Goal: Task Accomplishment & Management: Use online tool/utility

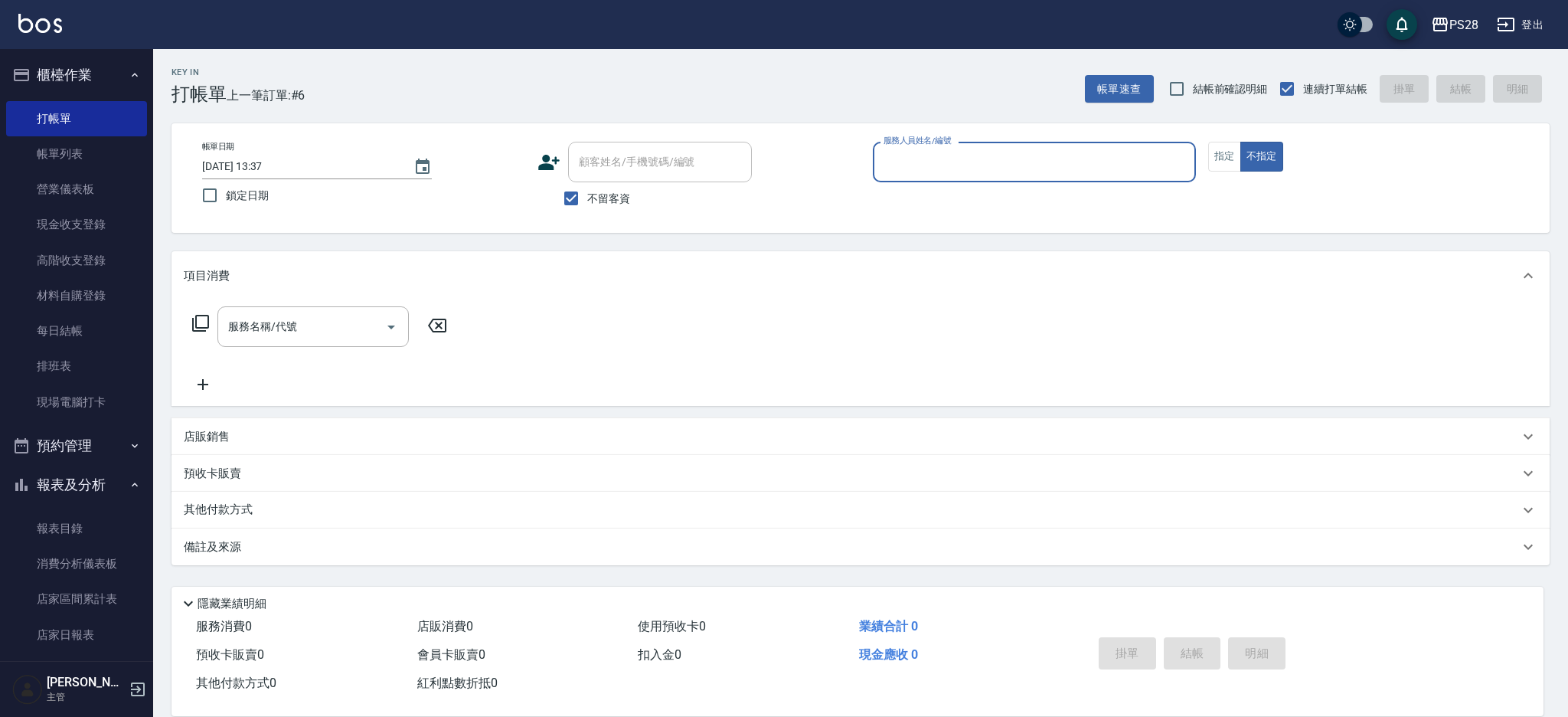
click at [1022, 170] on input "服務人員姓名/編號" at bounding box center [1035, 162] width 310 height 27
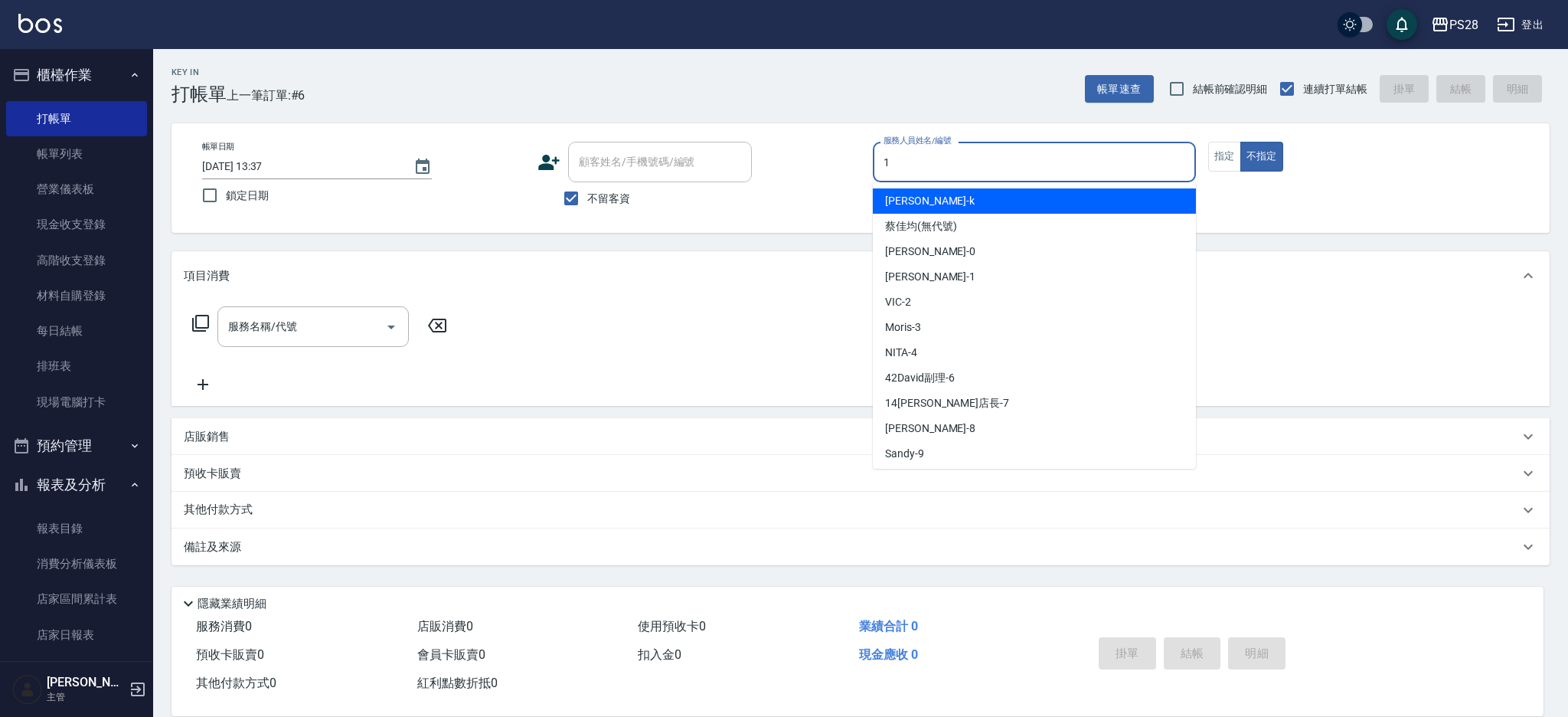
type input "1"
type button "false"
type input "[PERSON_NAME]-1"
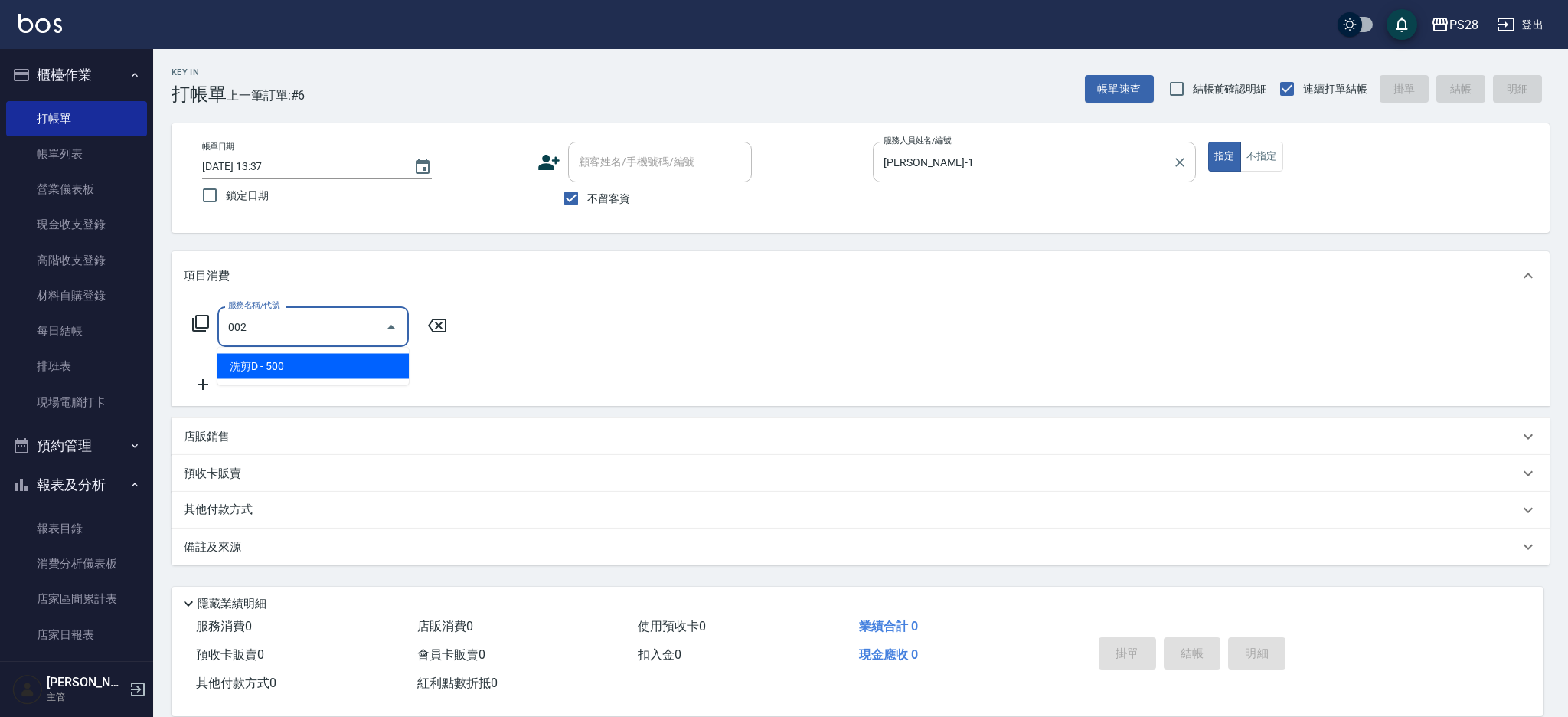
type input "洗剪D(002)"
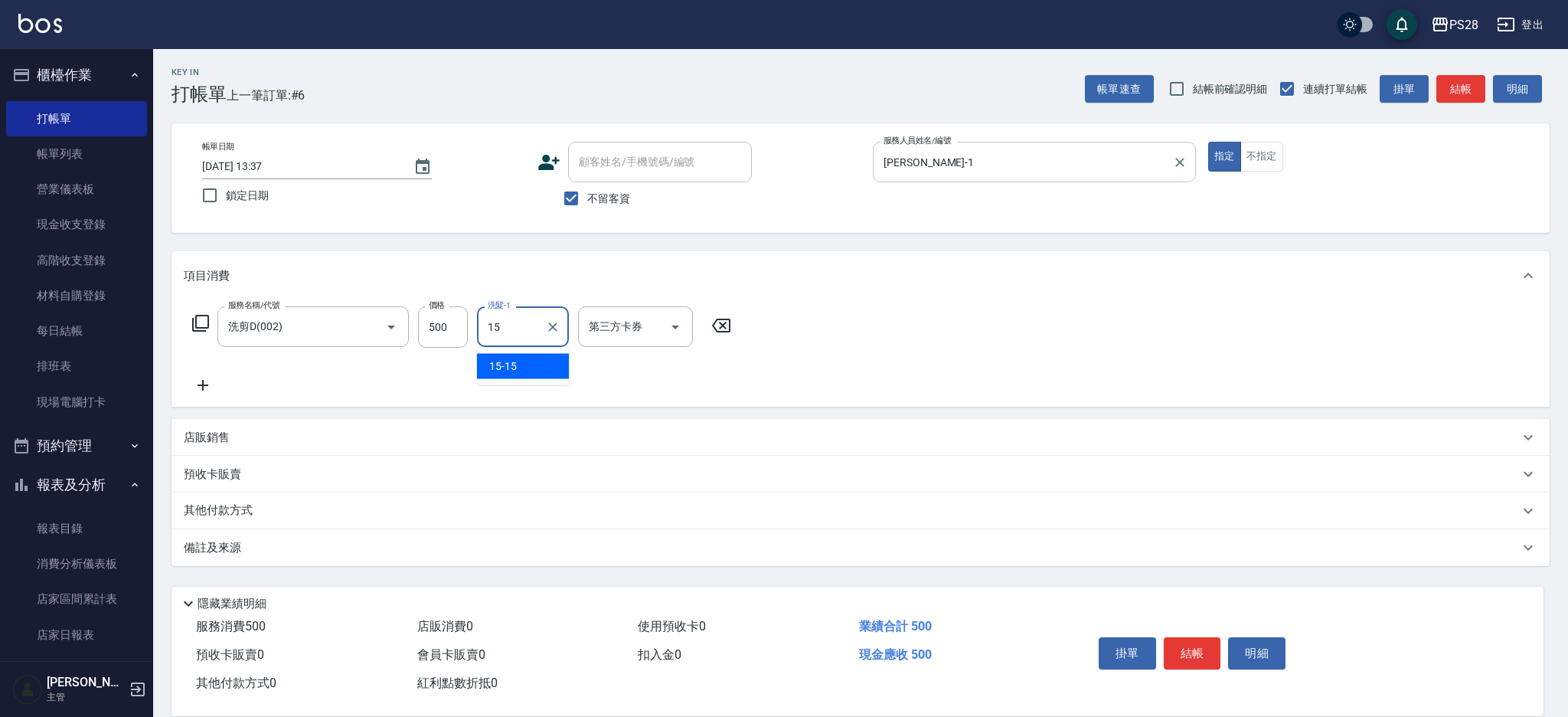
type input "15-15"
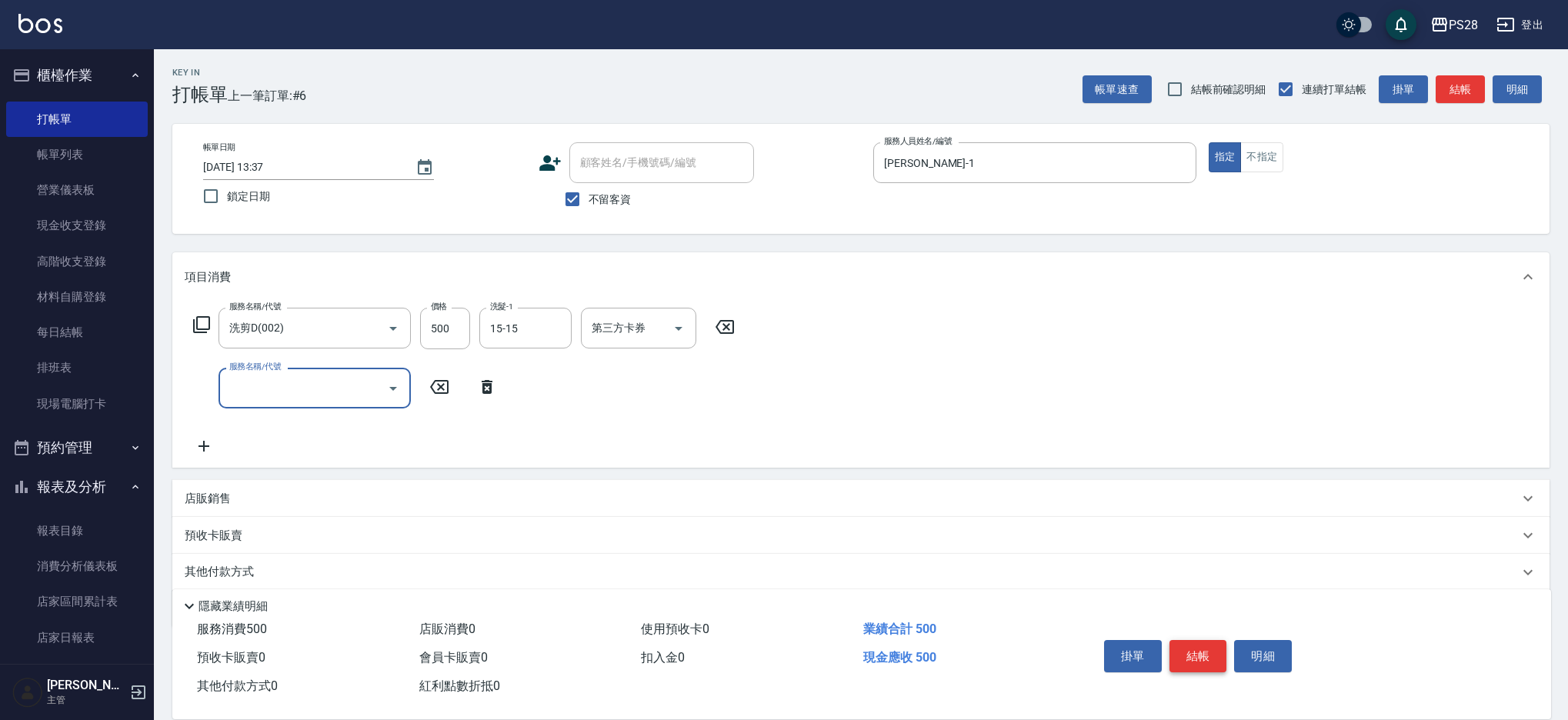
click at [1217, 650] on button "結帳" at bounding box center [1198, 656] width 58 height 33
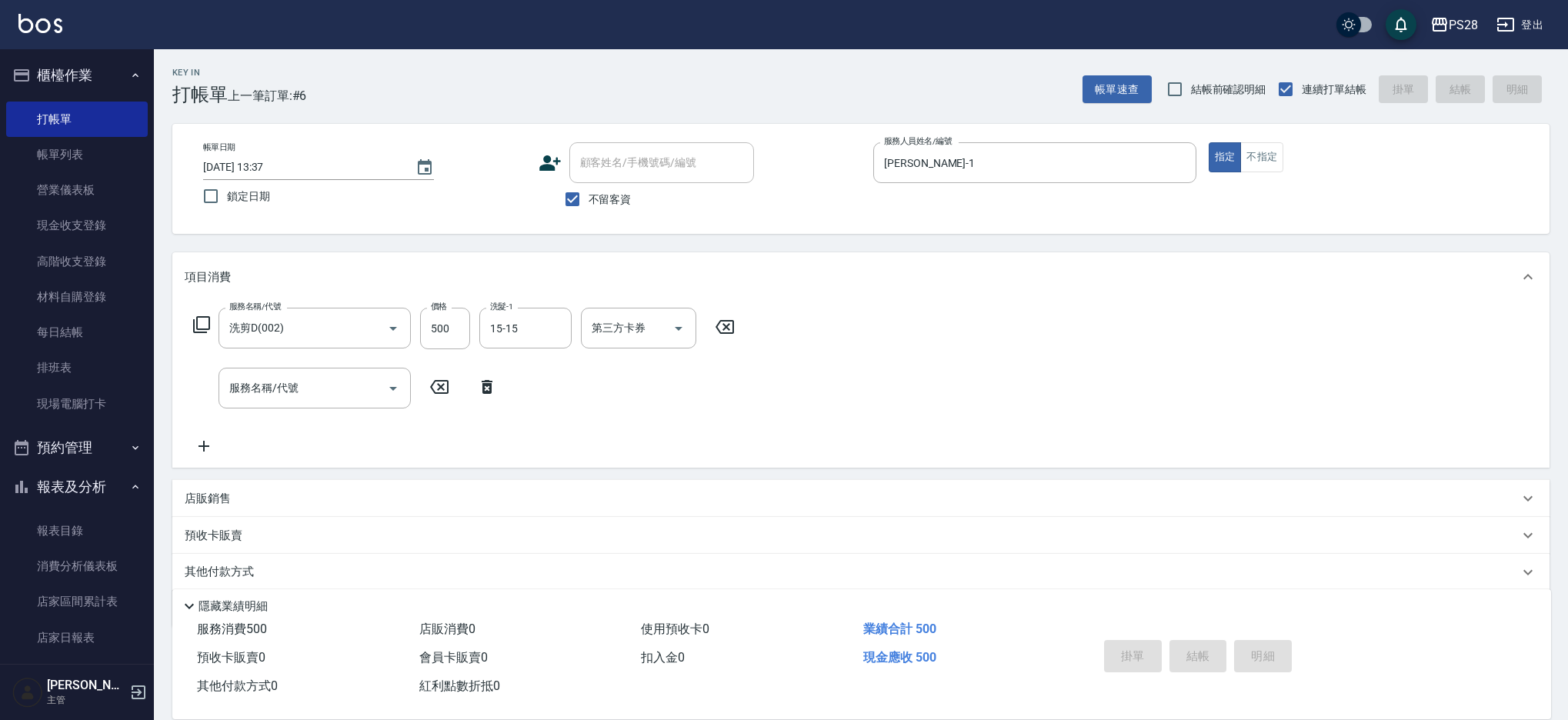
type input "[DATE] 15:07"
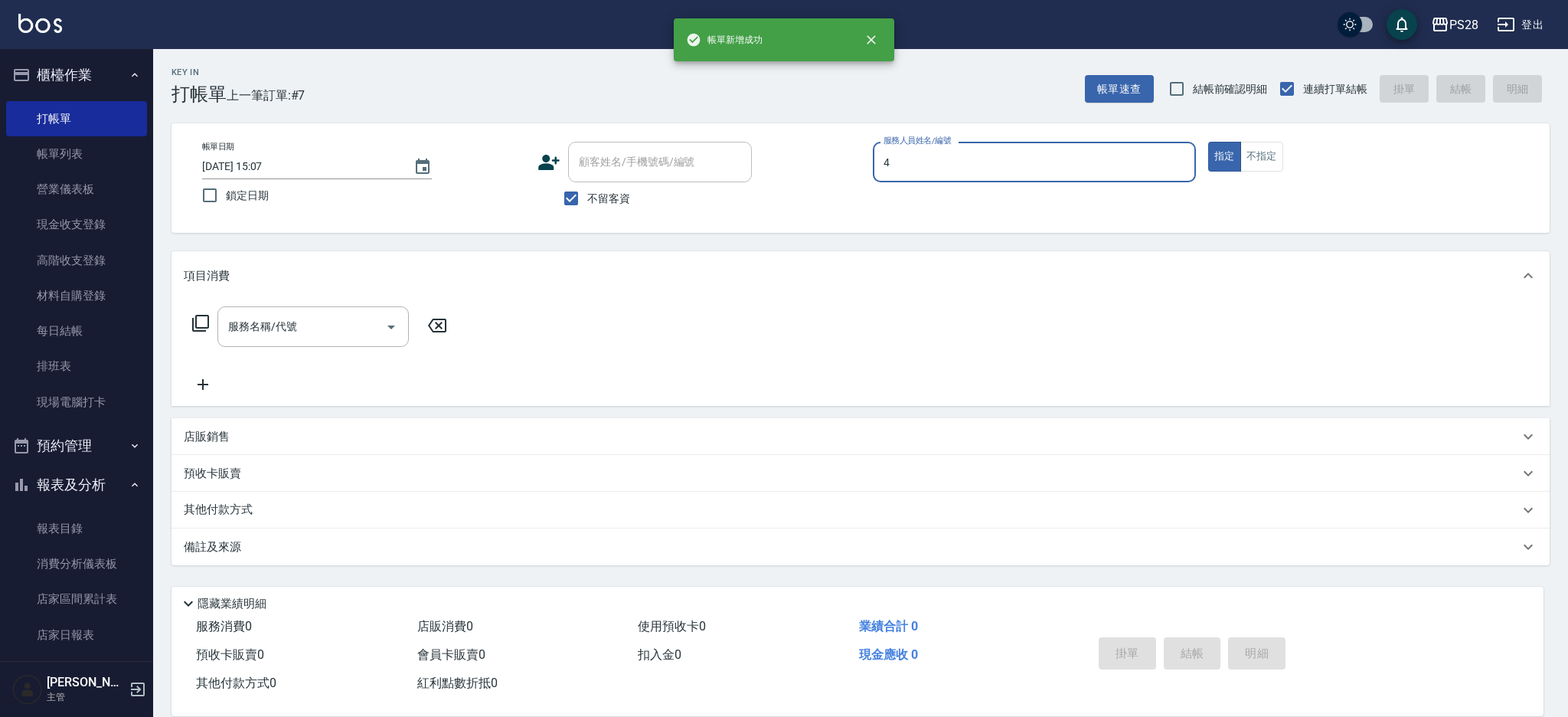
type input "4"
type button "true"
type input "NITA-4"
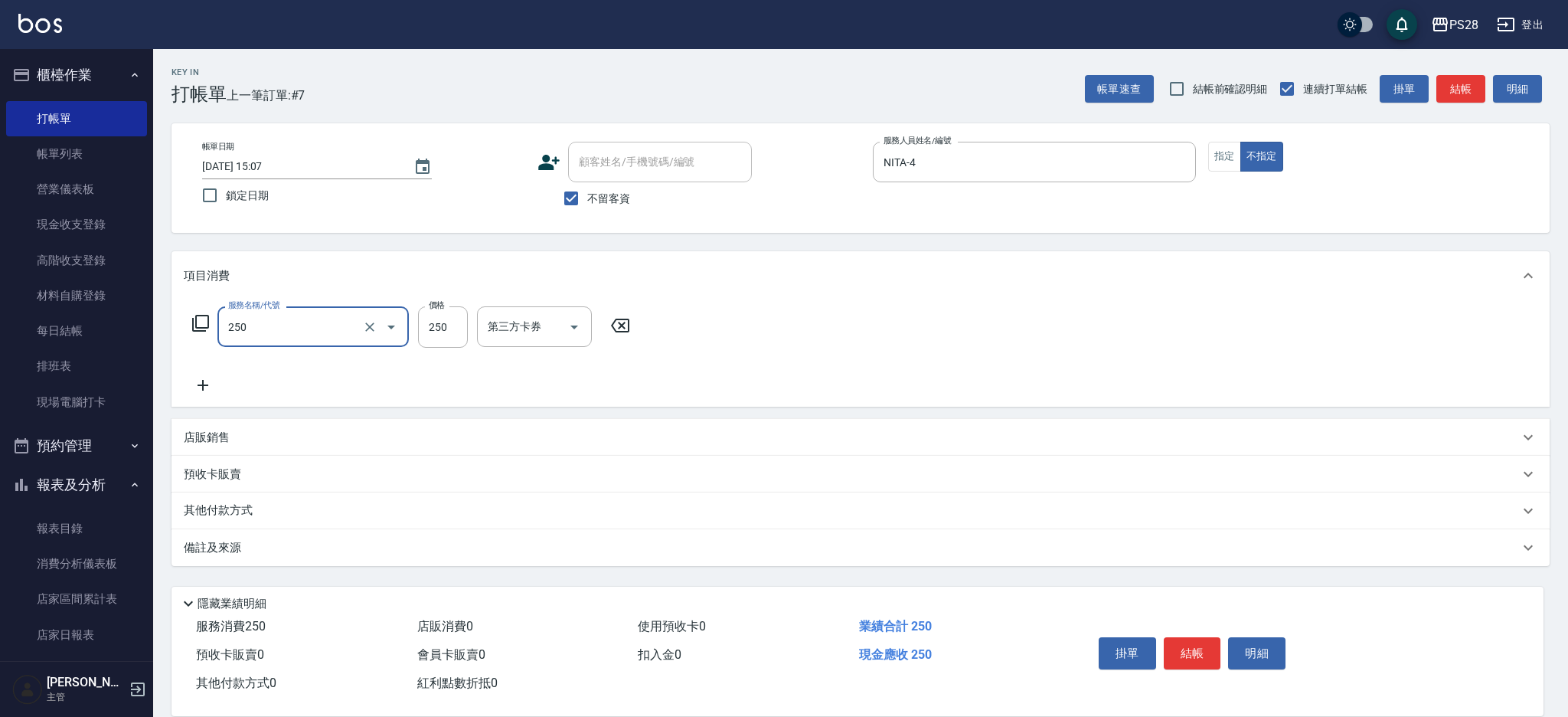
type input "單剪(250)"
type input "149"
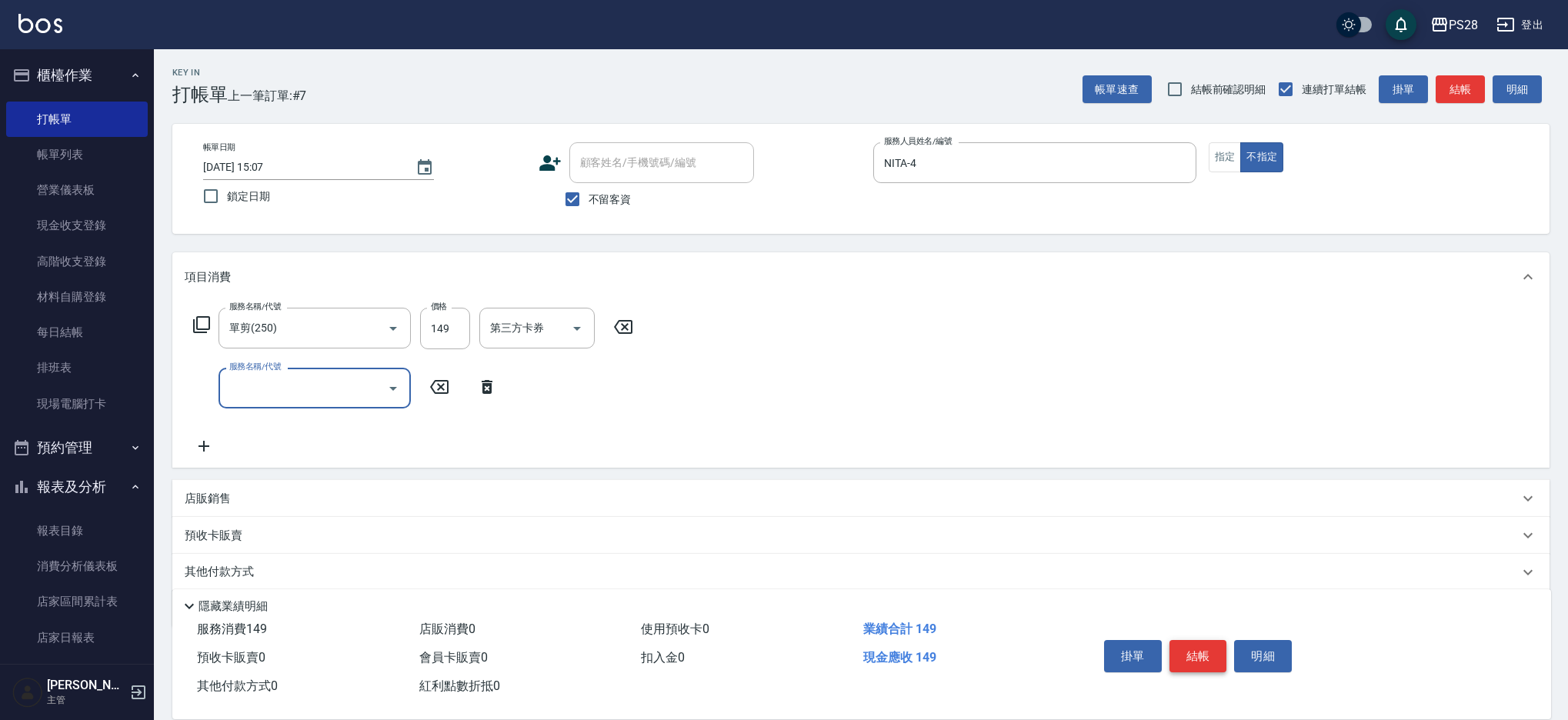
click at [1186, 640] on button "結帳" at bounding box center [1198, 656] width 58 height 33
